Goal: Task Accomplishment & Management: Manage account settings

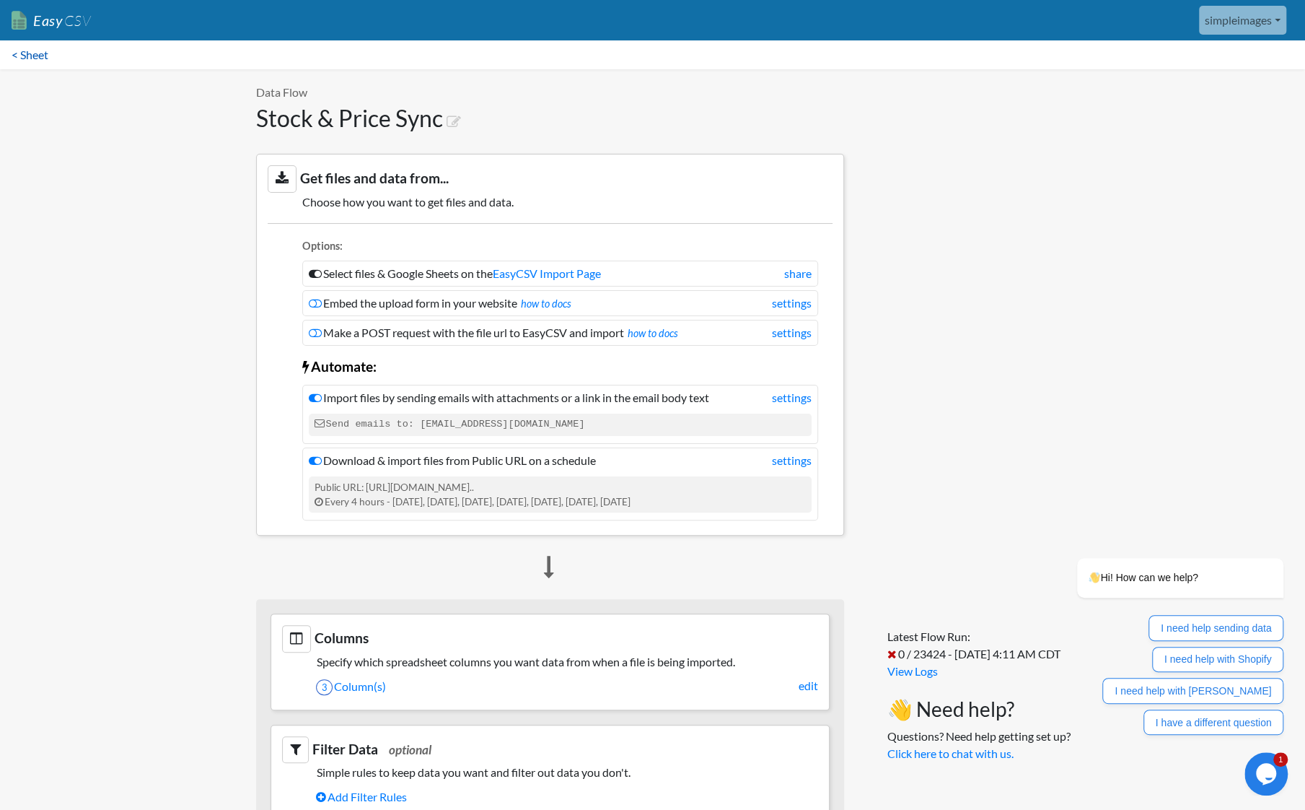
click at [29, 56] on link "< Sheet" at bounding box center [30, 54] width 60 height 29
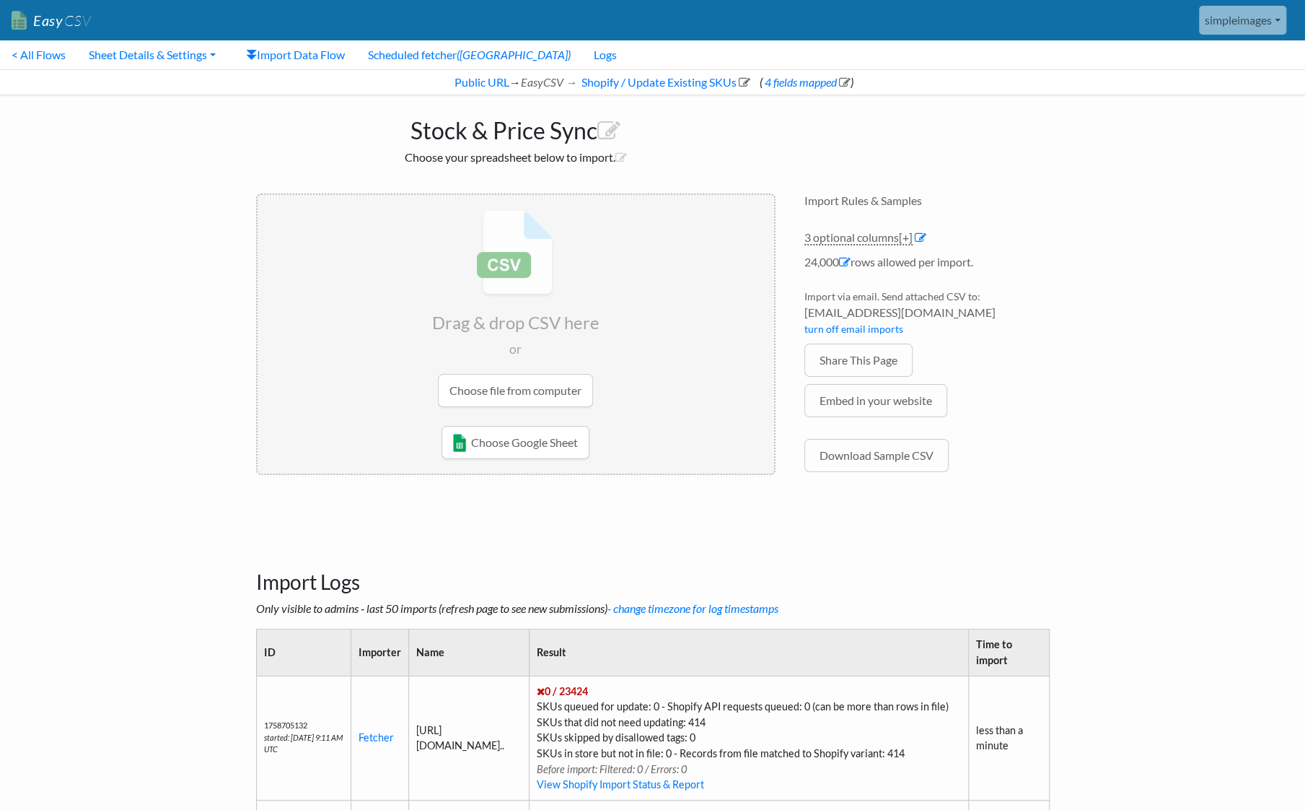
click at [1268, 25] on link "simpleimages" at bounding box center [1242, 20] width 87 height 29
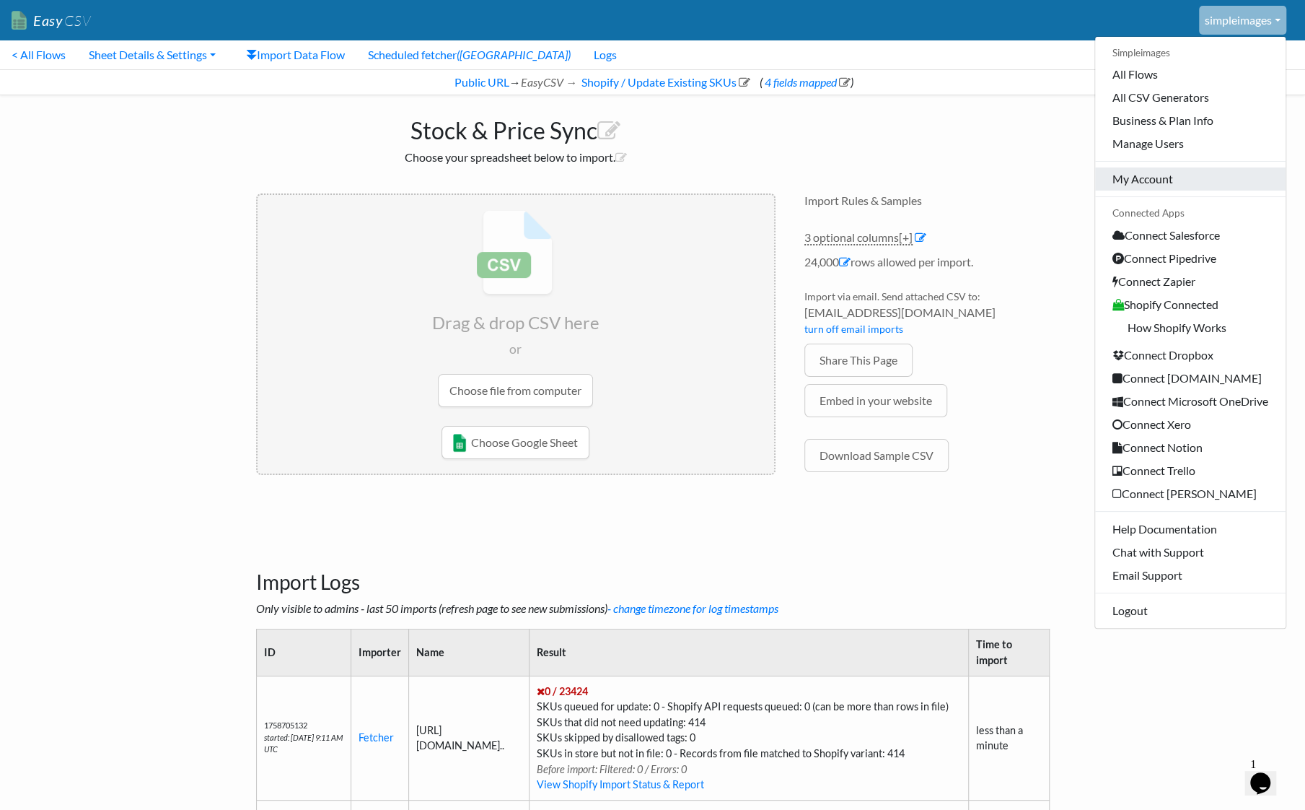
click at [1145, 180] on link "My Account" at bounding box center [1190, 178] width 191 height 23
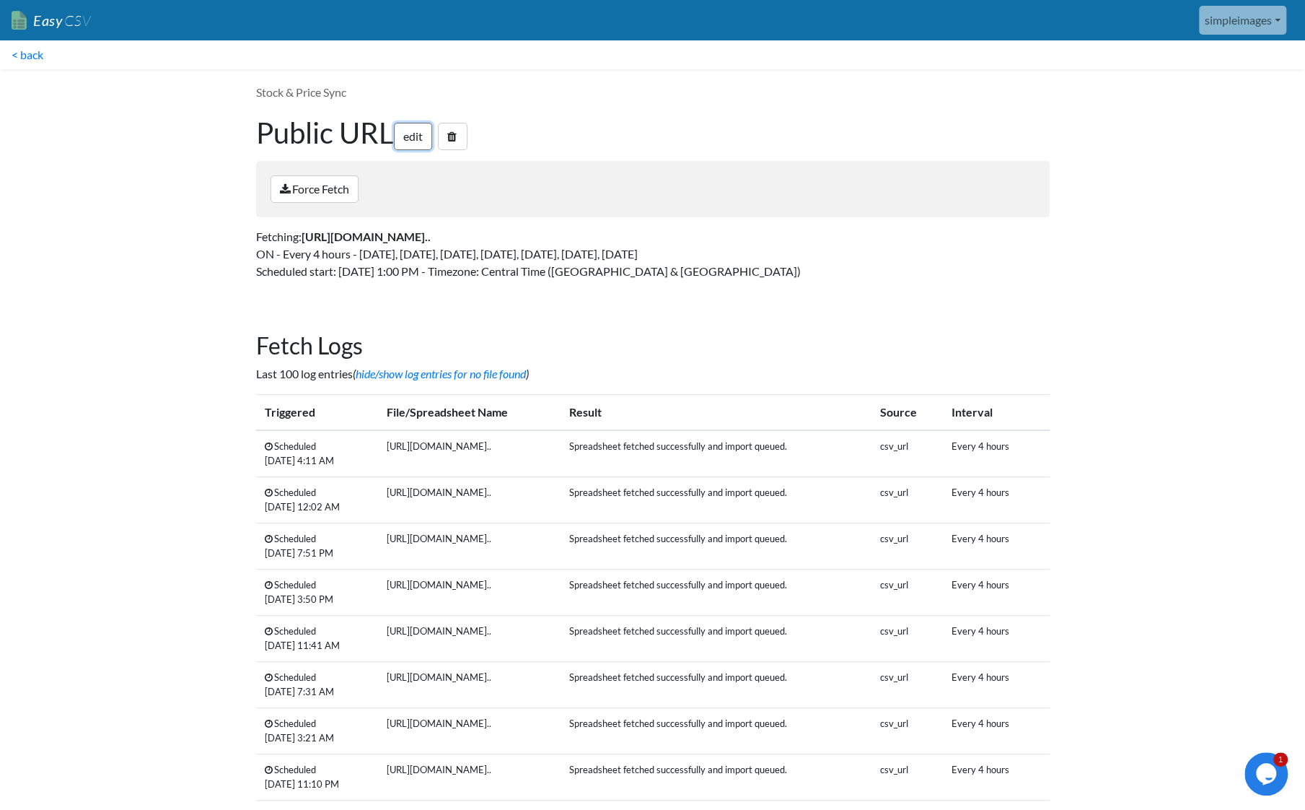
click at [418, 136] on link "edit" at bounding box center [413, 136] width 38 height 27
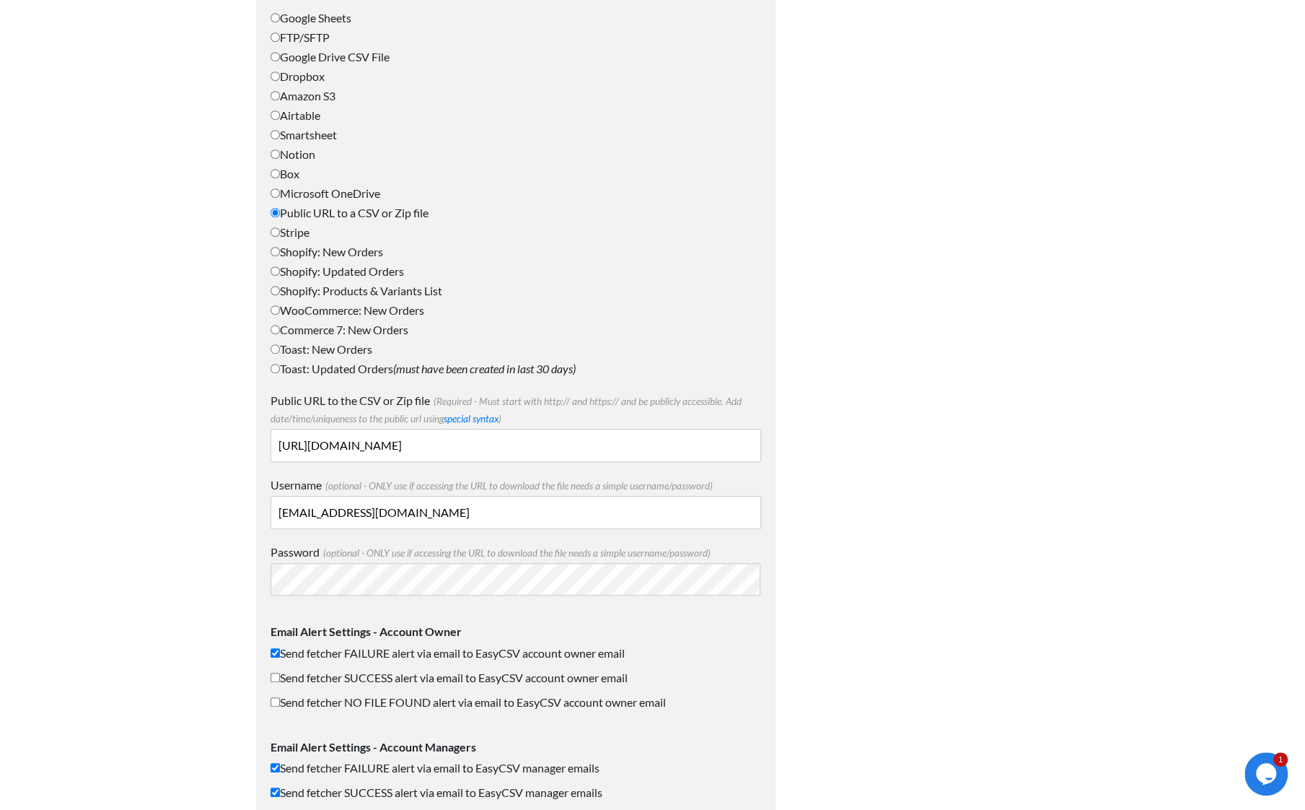
scroll to position [776, 0]
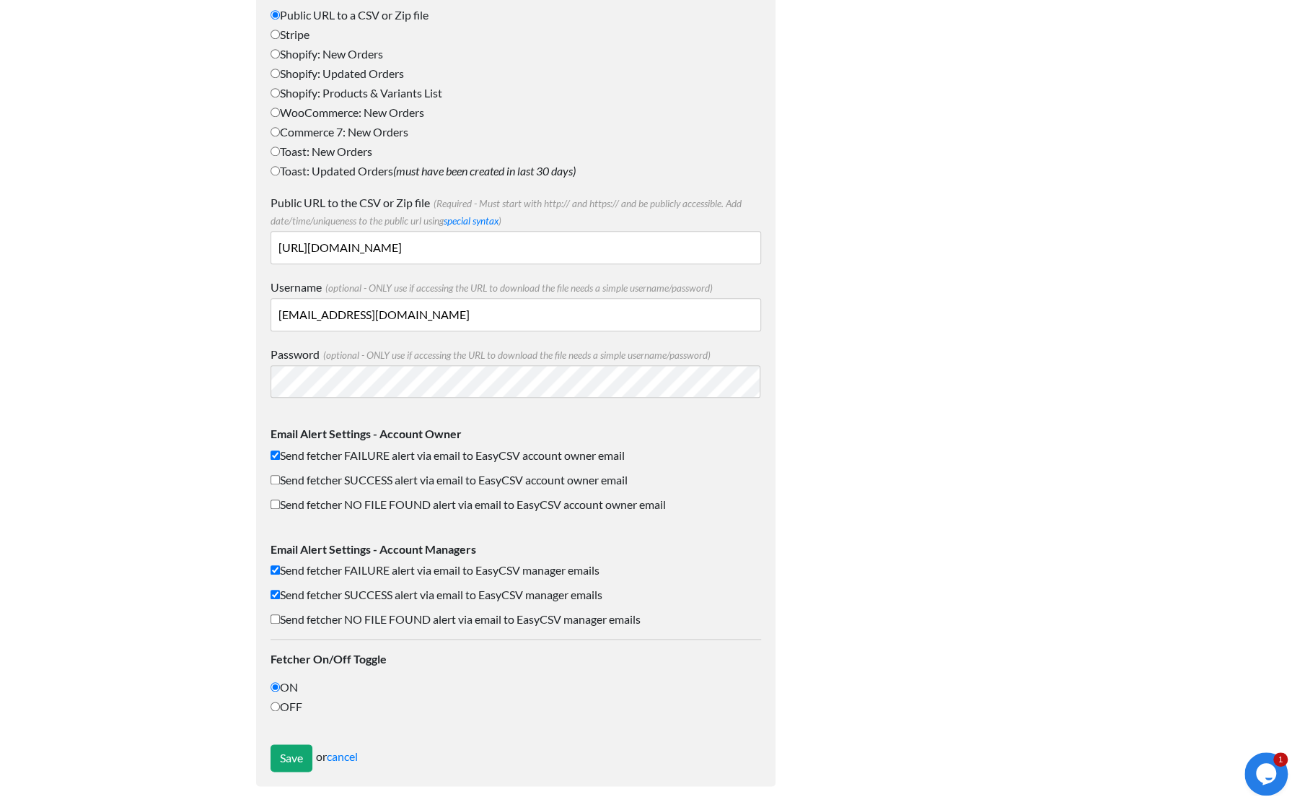
click at [279, 702] on input "OFF" at bounding box center [275, 705] width 9 height 9
radio input "true"
click at [292, 747] on input "Save" at bounding box center [292, 757] width 42 height 27
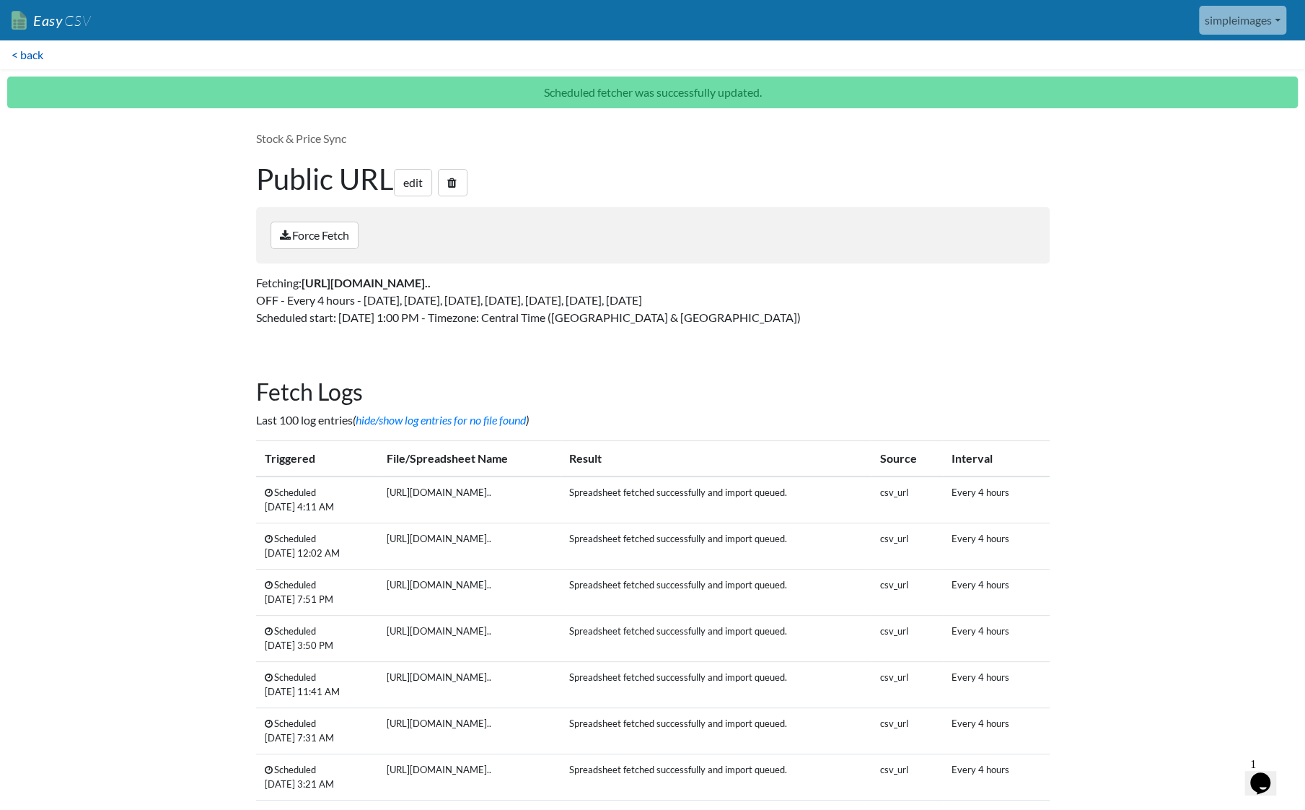
click at [26, 54] on link "< back" at bounding box center [27, 54] width 55 height 29
